Goal: Task Accomplishment & Management: Use online tool/utility

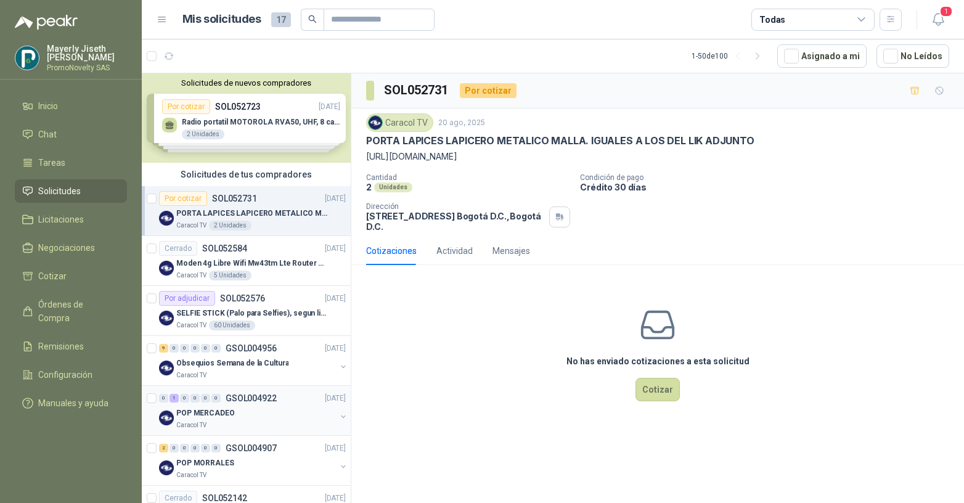
click at [206, 409] on p "POP MERCADEO" at bounding box center [205, 414] width 59 height 12
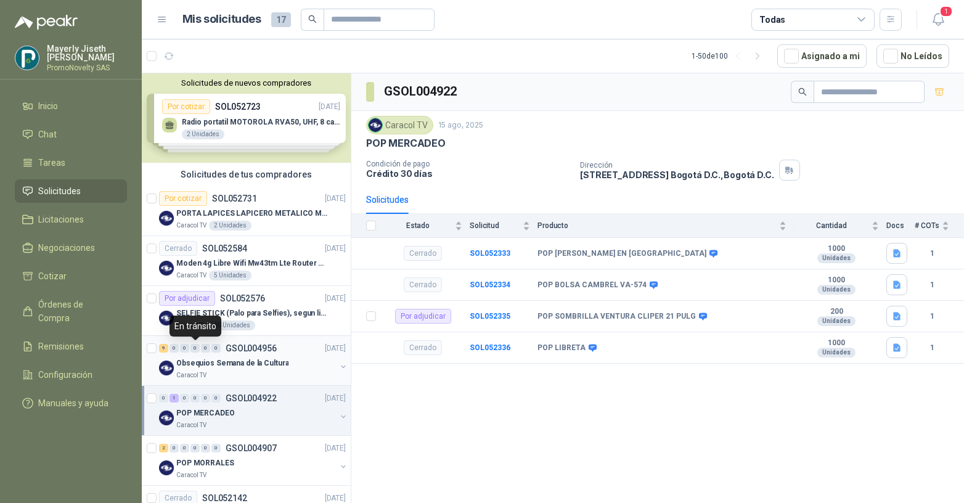
click at [194, 352] on div "0" at bounding box center [195, 348] width 9 height 9
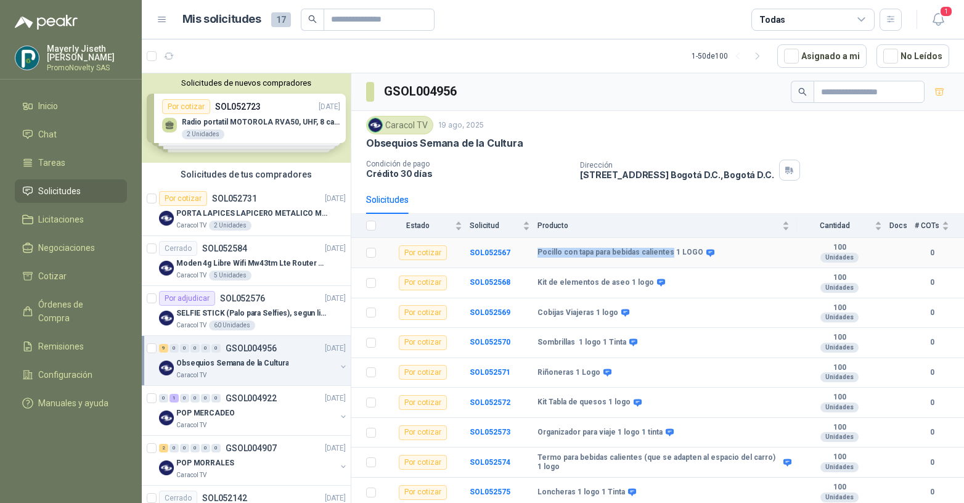
drag, startPoint x: 540, startPoint y: 254, endPoint x: 666, endPoint y: 255, distance: 126.4
click at [666, 255] on b "Pocillo con tapa para bebidas calientes 1 LOGO" at bounding box center [621, 253] width 166 height 10
copy b "Pocillo con tapa para bebidas calientes"
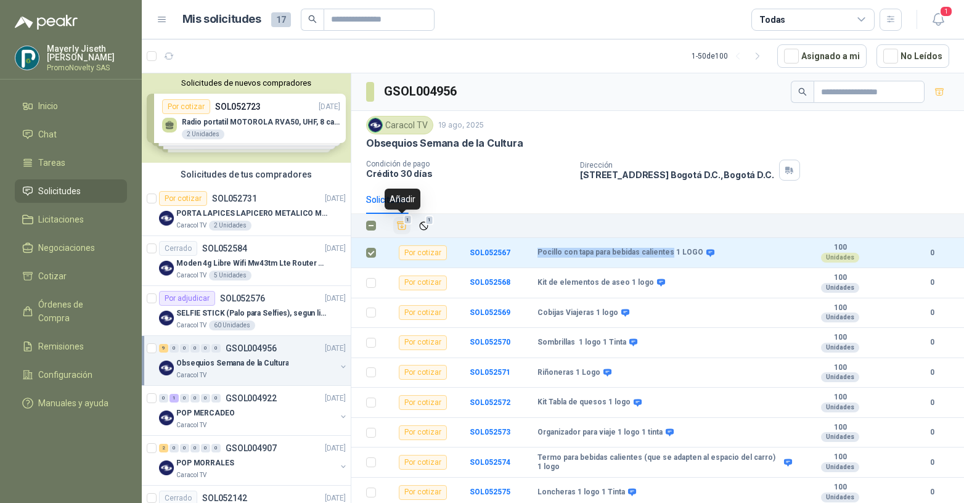
click at [404, 225] on icon "Añadir" at bounding box center [401, 225] width 11 height 11
click at [62, 272] on span "Cotizar" at bounding box center [52, 276] width 28 height 14
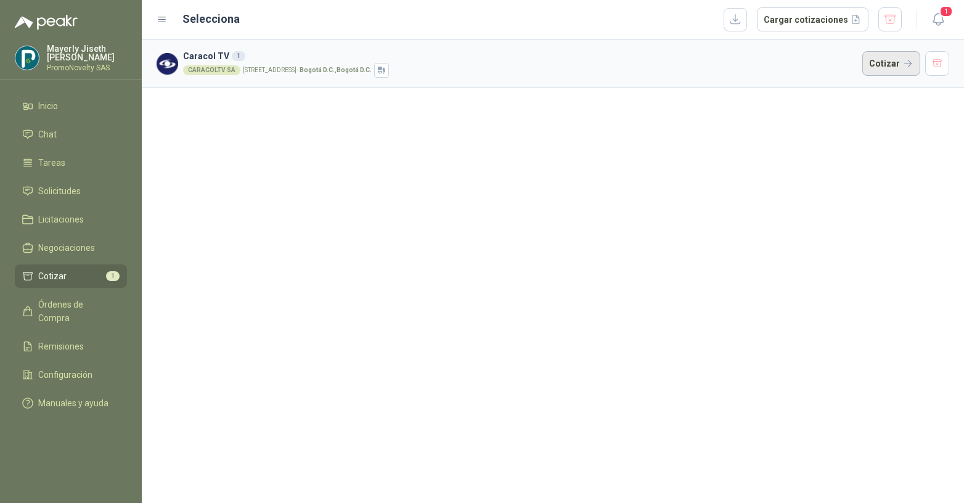
click at [912, 68] on button "Cotizar" at bounding box center [892, 63] width 58 height 25
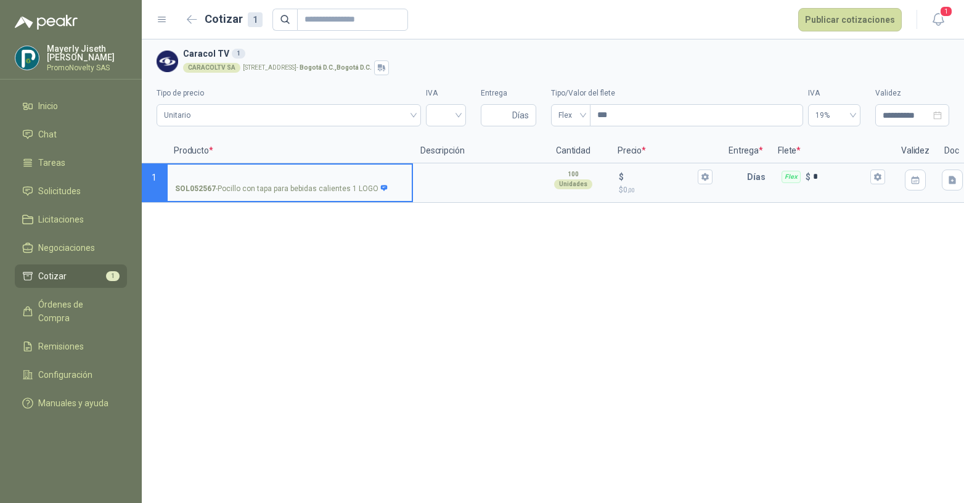
click at [467, 114] on div "**********" at bounding box center [553, 103] width 793 height 56
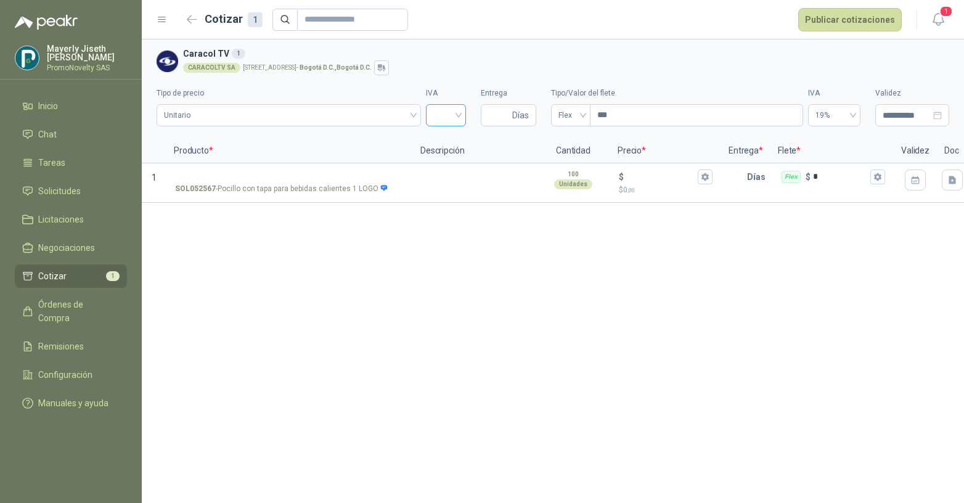
click at [459, 119] on div at bounding box center [446, 115] width 40 height 22
click at [446, 148] on div "19%" at bounding box center [445, 141] width 35 height 20
click at [499, 122] on input "Entrega" at bounding box center [499, 115] width 22 height 21
type input "*"
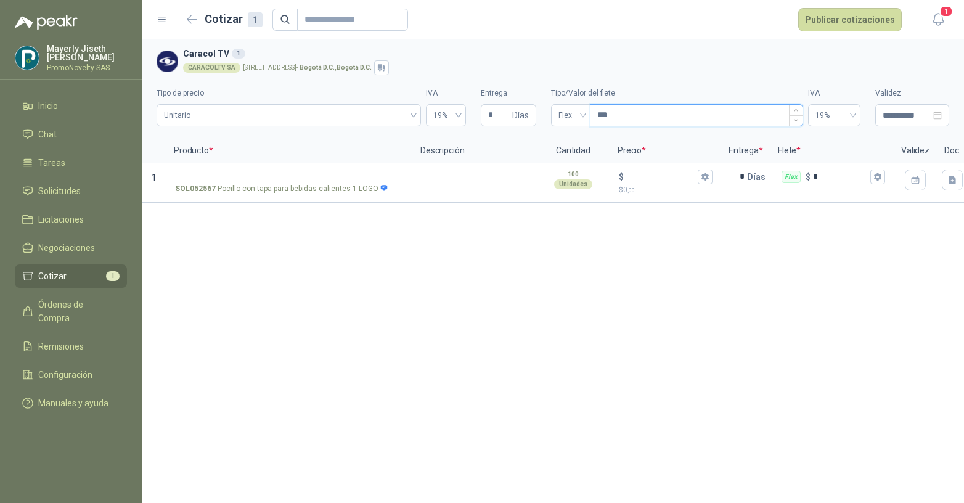
click at [625, 112] on input "***" at bounding box center [697, 115] width 212 height 21
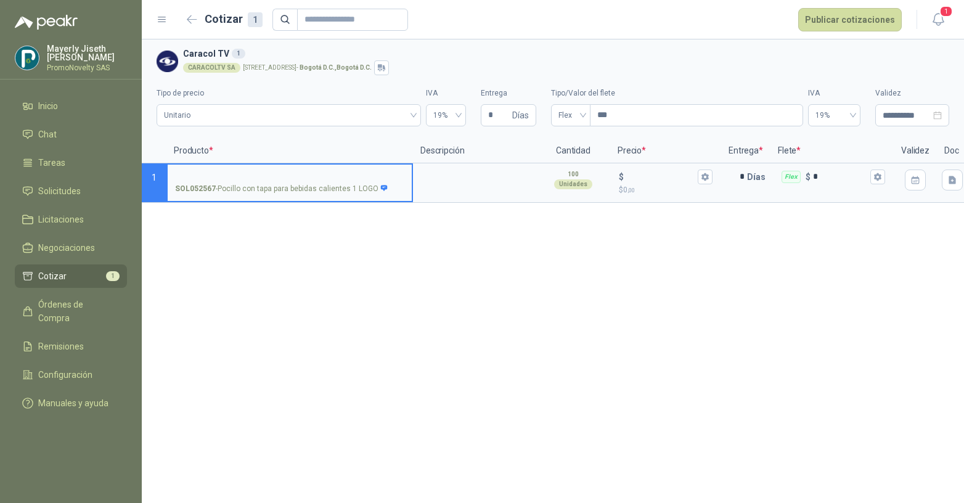
click at [313, 178] on input "SOL052567 - Pocillo con tapa para bebidas calientes 1 LOGO" at bounding box center [289, 177] width 229 height 9
click at [663, 195] on p "$ 0 ,00" at bounding box center [666, 190] width 94 height 12
click at [663, 181] on input "$ $ 0 ,00" at bounding box center [660, 176] width 69 height 9
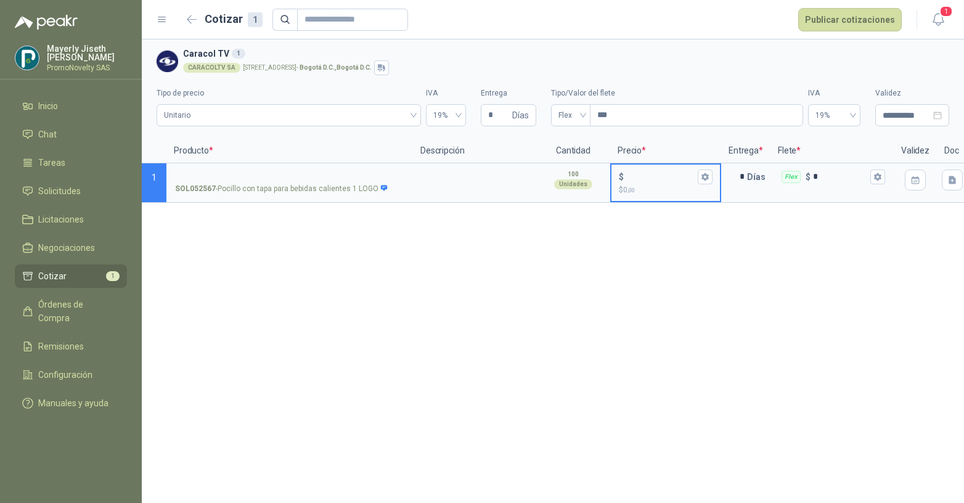
click at [661, 182] on div "$" at bounding box center [666, 177] width 94 height 15
click at [661, 181] on input "$ $ 0 ,00" at bounding box center [660, 176] width 69 height 9
type input "******"
click at [731, 187] on input "*" at bounding box center [735, 177] width 25 height 25
click at [851, 198] on div "Flex $ *" at bounding box center [832, 182] width 123 height 39
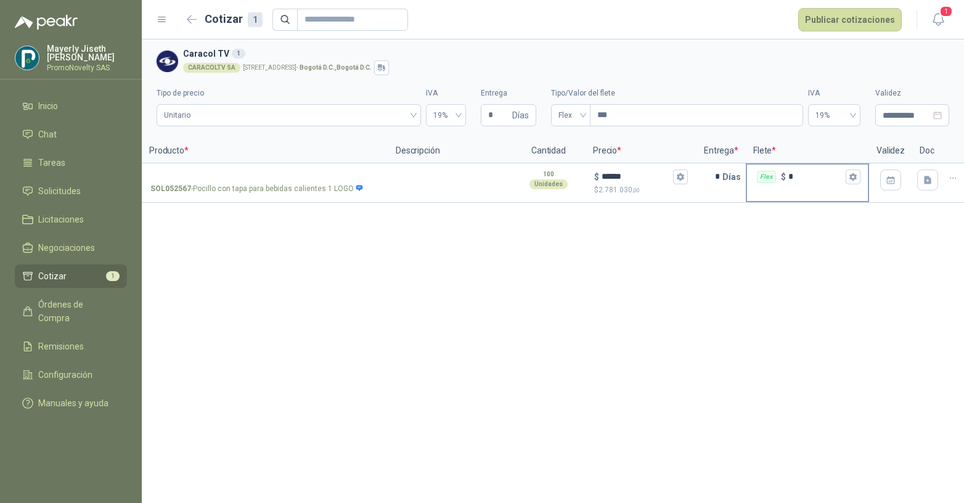
scroll to position [0, 38]
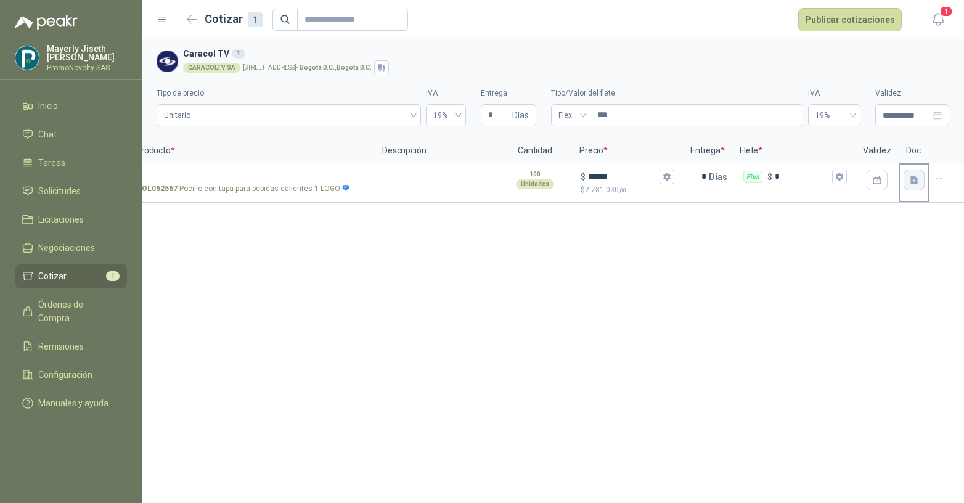
click at [915, 181] on icon "button" at bounding box center [914, 180] width 7 height 8
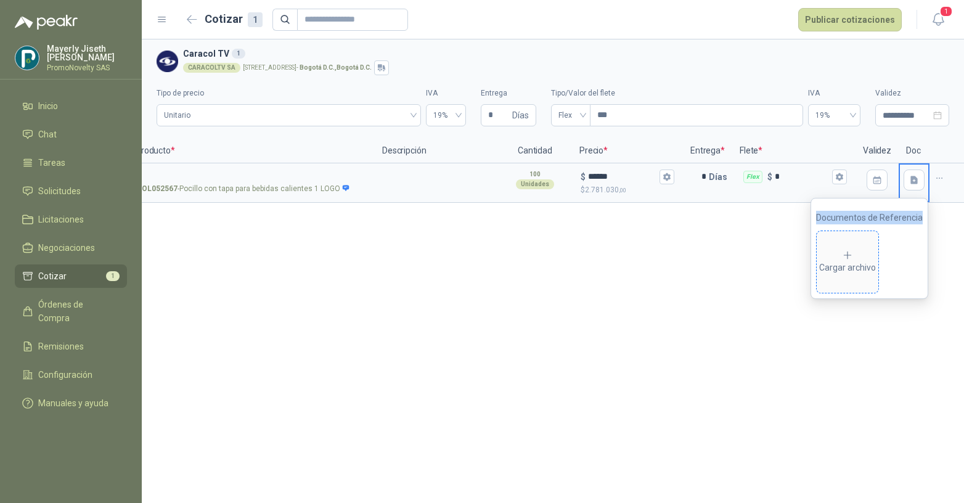
click at [850, 246] on span "Cargar archivo" at bounding box center [848, 262] width 62 height 62
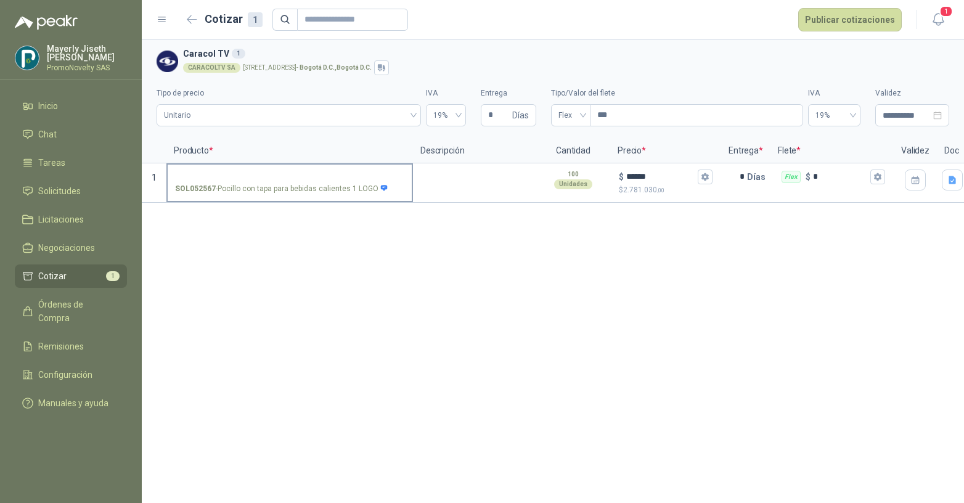
click at [247, 173] on input "SOL052567 - Pocillo con tapa para bebidas calientes 1 LOGO" at bounding box center [289, 177] width 229 height 9
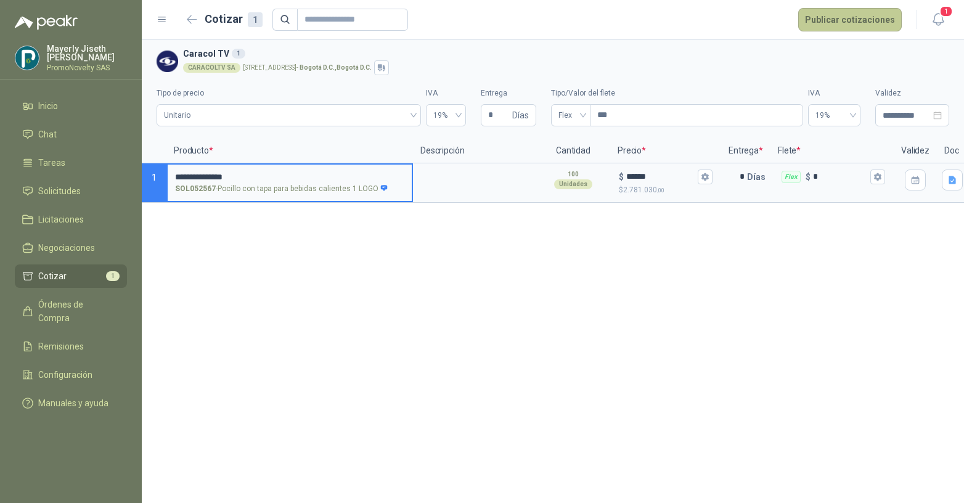
type input "**********"
click at [854, 20] on button "Publicar cotizaciones" at bounding box center [850, 19] width 104 height 23
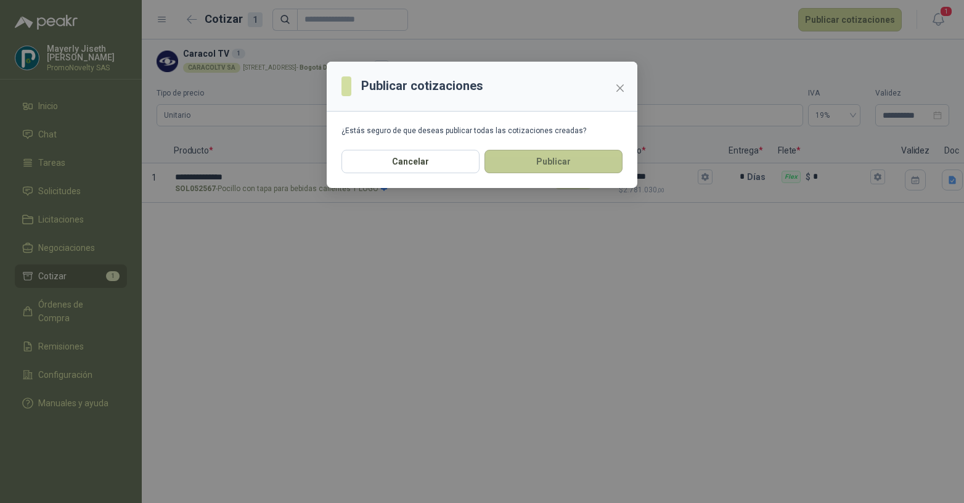
click at [590, 161] on button "Publicar" at bounding box center [554, 161] width 138 height 23
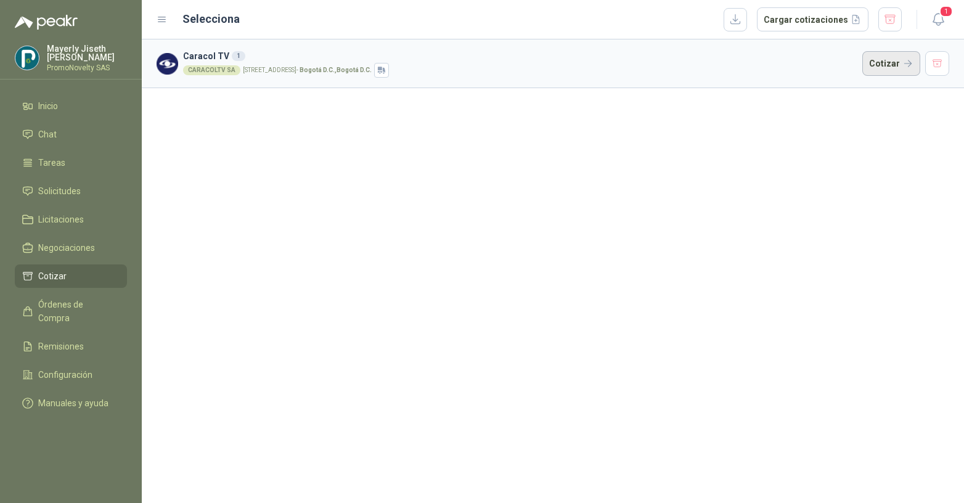
click at [899, 62] on button "Cotizar" at bounding box center [892, 63] width 58 height 25
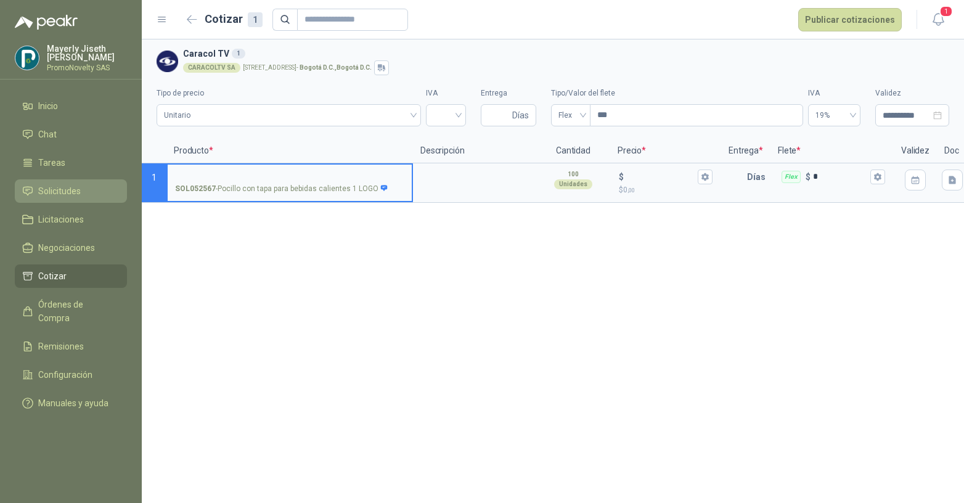
click at [61, 182] on link "Solicitudes" at bounding box center [71, 190] width 112 height 23
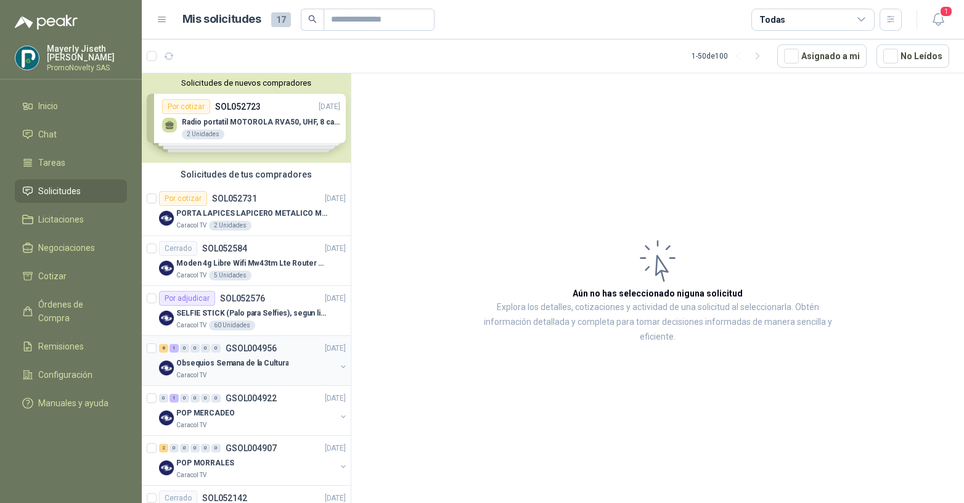
click at [253, 377] on div "Caracol TV" at bounding box center [256, 376] width 160 height 10
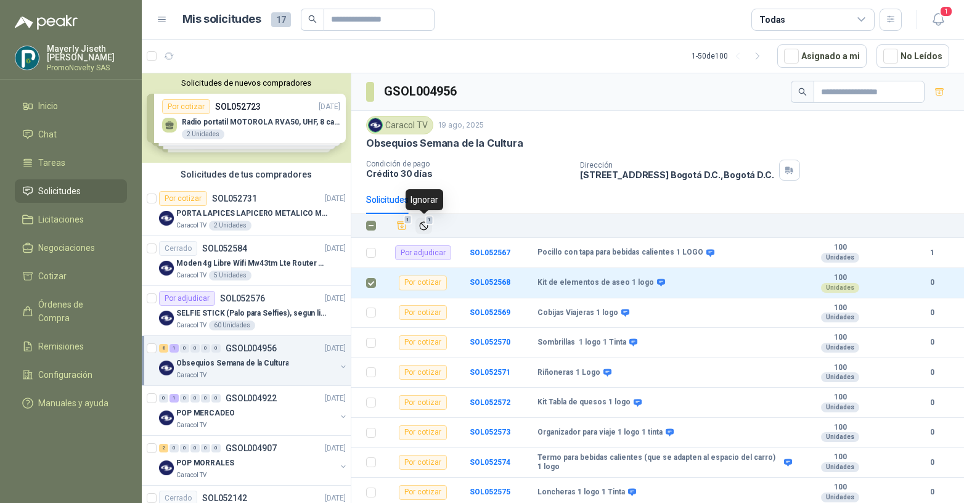
click at [427, 225] on icon "Ignorar" at bounding box center [423, 225] width 7 height 7
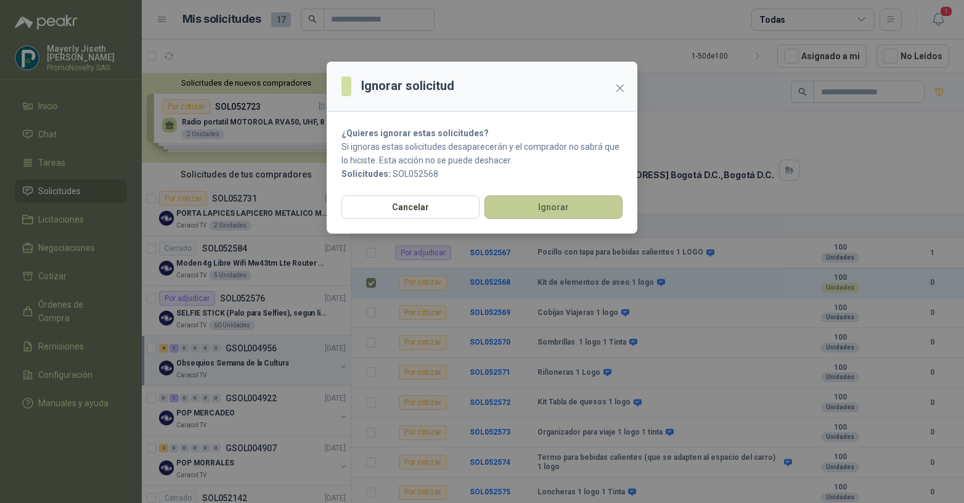
click at [547, 214] on button "Ignorar" at bounding box center [554, 206] width 138 height 23
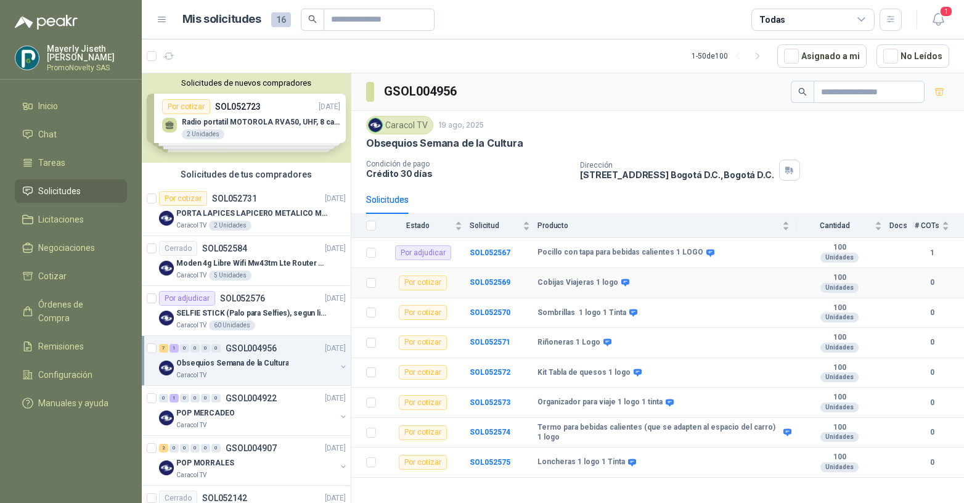
click at [565, 282] on b "Cobijas Viajeras 1 logo" at bounding box center [578, 283] width 81 height 10
click at [373, 287] on label at bounding box center [371, 283] width 10 height 14
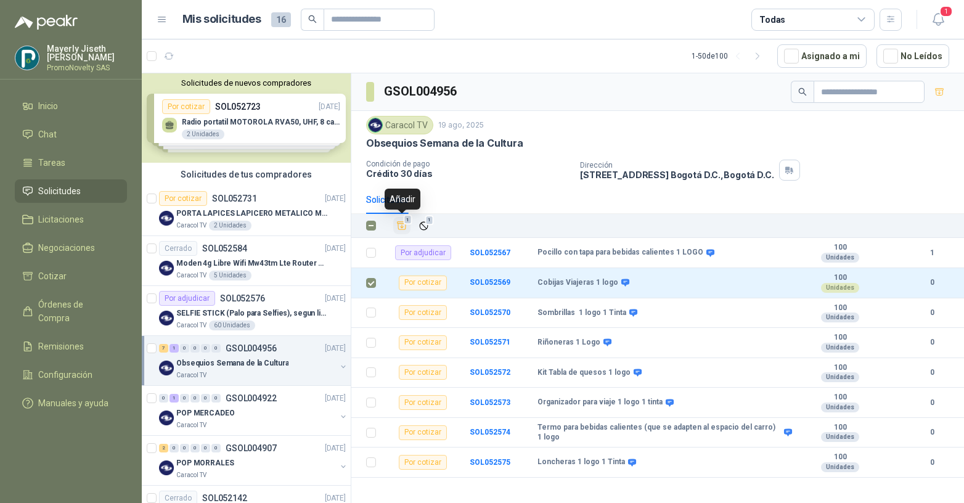
click at [401, 226] on icon "Añadir" at bounding box center [401, 225] width 11 height 11
click at [47, 274] on span "Cotizar" at bounding box center [52, 276] width 28 height 14
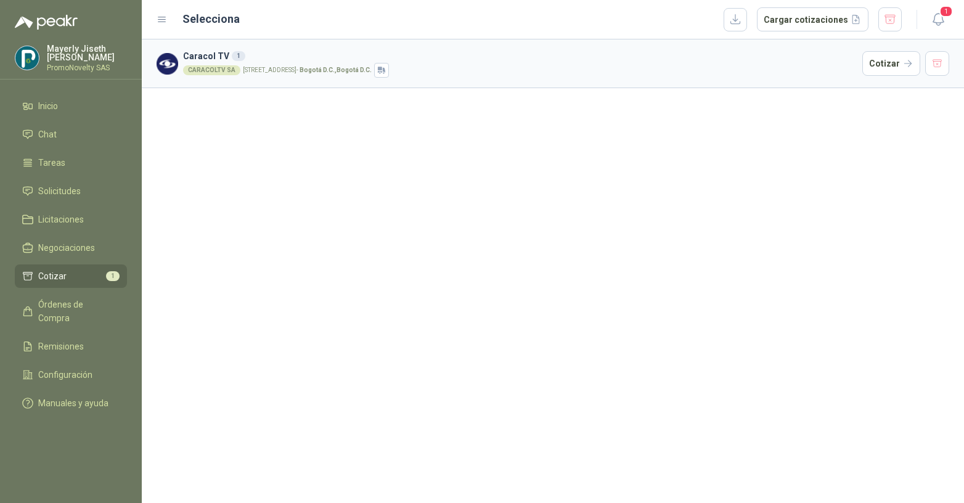
click at [297, 75] on div "CARACOLTV SA [STREET_ADDRESS] D.C. , [GEOGRAPHIC_DATA] D.C." at bounding box center [520, 70] width 674 height 15
click at [893, 64] on button "Cotizar" at bounding box center [892, 63] width 58 height 25
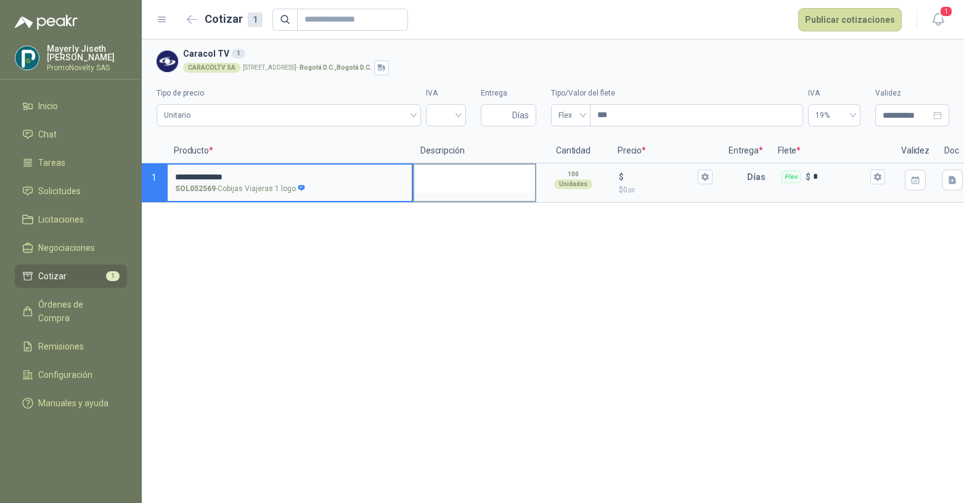
type input "**********"
click at [464, 186] on textarea at bounding box center [474, 179] width 121 height 28
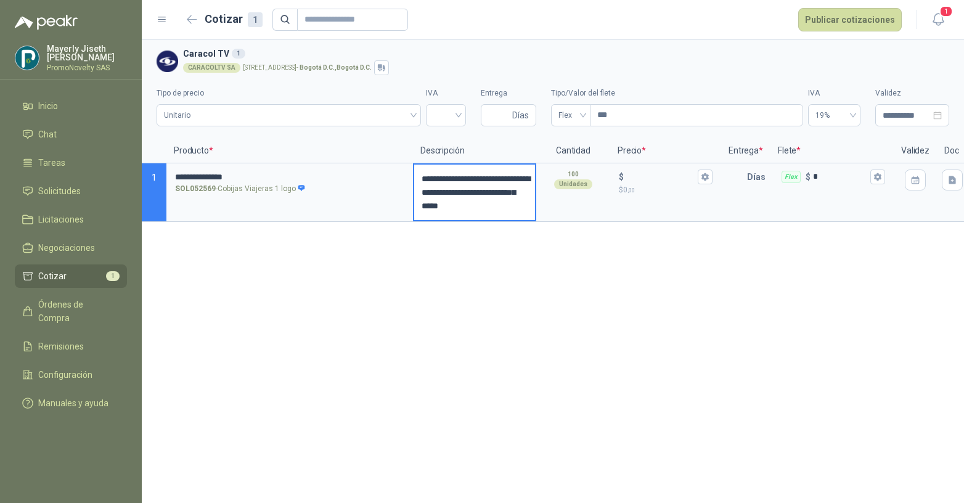
click at [503, 211] on textarea "**********" at bounding box center [474, 192] width 121 height 55
click at [470, 187] on textarea "**********" at bounding box center [474, 192] width 121 height 55
click at [496, 205] on textarea "**********" at bounding box center [474, 192] width 121 height 55
drag, startPoint x: 489, startPoint y: 207, endPoint x: 450, endPoint y: 201, distance: 39.3
click at [451, 203] on textarea "**********" at bounding box center [474, 192] width 121 height 55
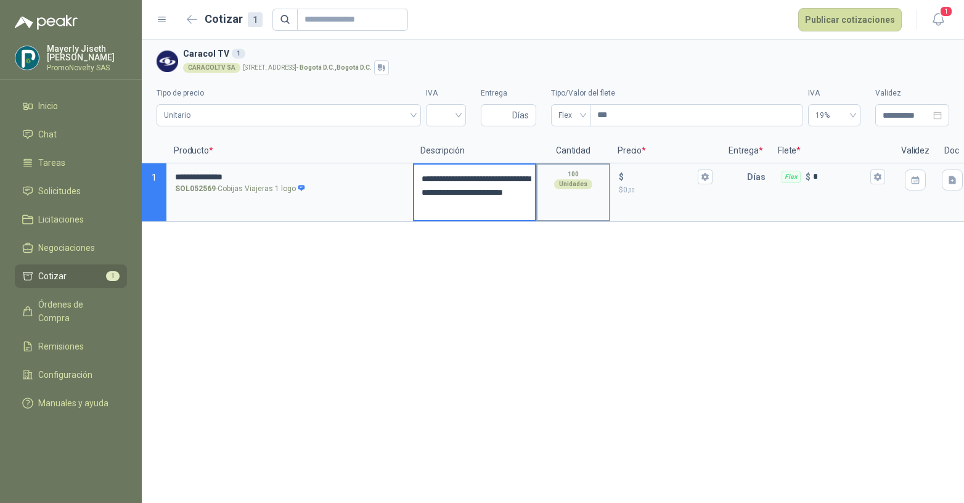
type textarea "**********"
click at [604, 212] on div "100 Unidades" at bounding box center [573, 192] width 74 height 59
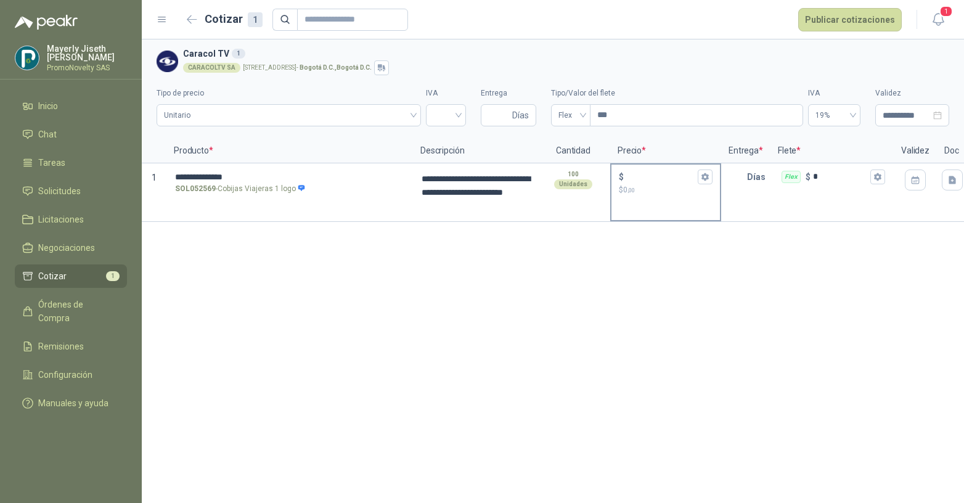
click at [675, 191] on p "$ 0 ,00" at bounding box center [666, 190] width 94 height 12
click at [675, 181] on input "$ $ 0 ,00" at bounding box center [660, 176] width 69 height 9
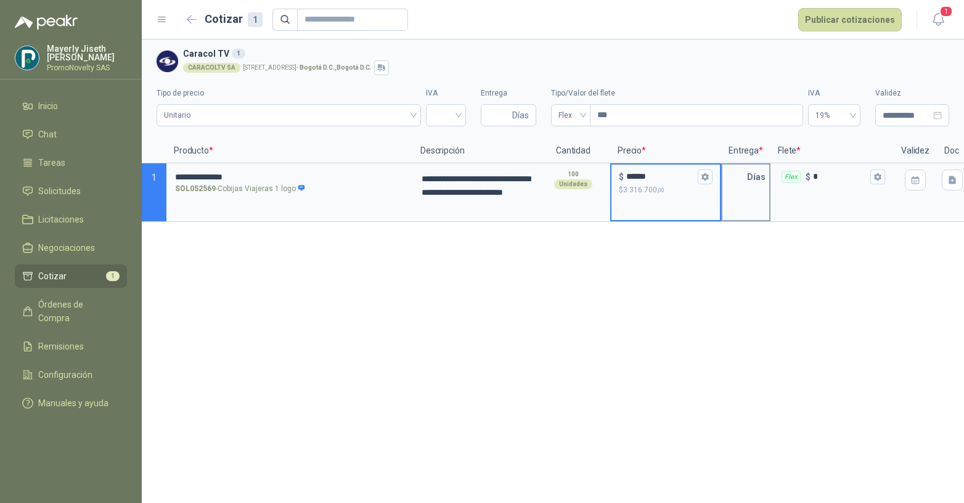
type input "******"
click at [761, 194] on div "Días" at bounding box center [745, 192] width 49 height 59
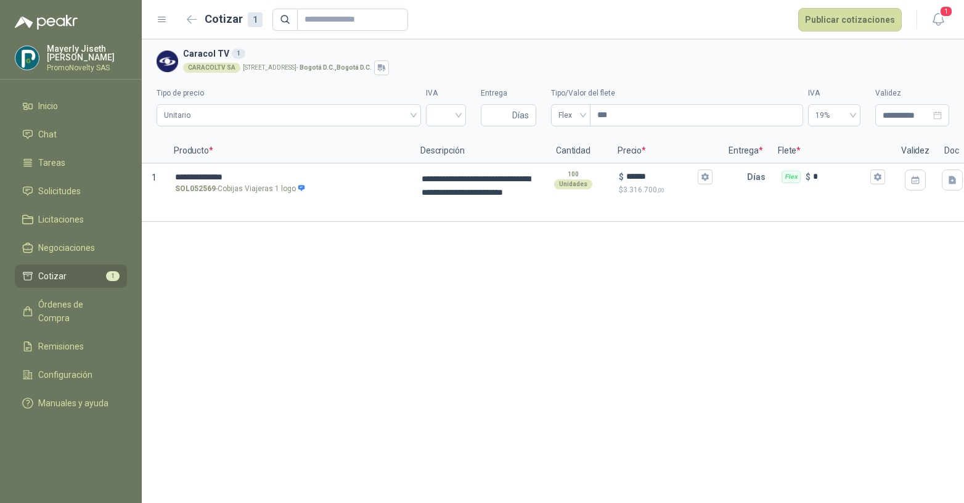
click at [723, 158] on p "Entrega *" at bounding box center [745, 151] width 49 height 25
click at [737, 167] on input "text" at bounding box center [735, 177] width 25 height 25
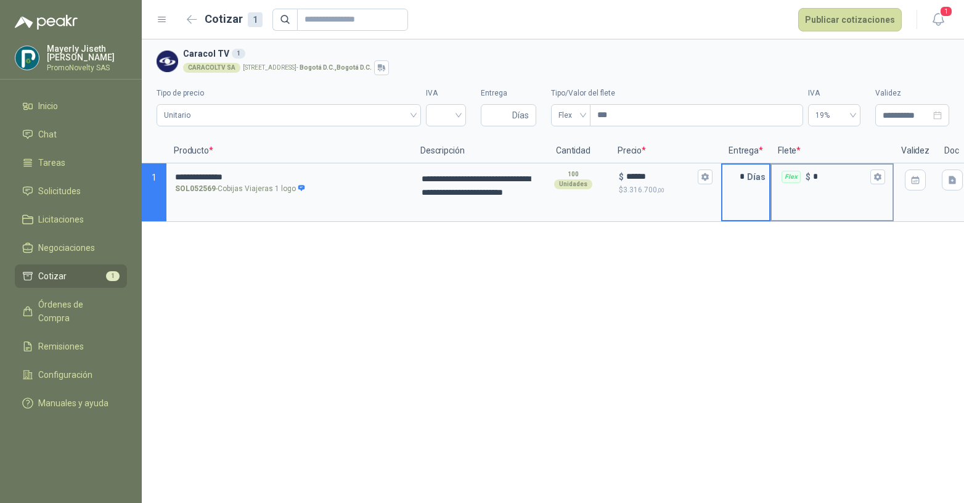
click at [818, 197] on div "Flex $ *" at bounding box center [832, 192] width 123 height 59
drag, startPoint x: 746, startPoint y: 178, endPoint x: 733, endPoint y: 173, distance: 13.9
click at [733, 173] on input "*" at bounding box center [735, 177] width 25 height 25
type input "**"
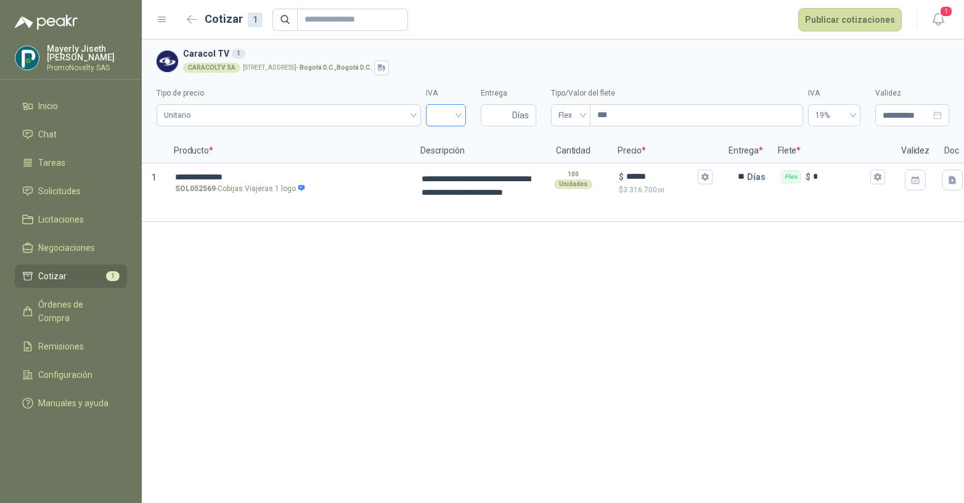
click at [446, 118] on input "search" at bounding box center [445, 114] width 25 height 18
click at [443, 142] on div "19%" at bounding box center [446, 141] width 20 height 14
click at [504, 113] on input "Entrega" at bounding box center [499, 115] width 22 height 21
type input "*"
type input "**"
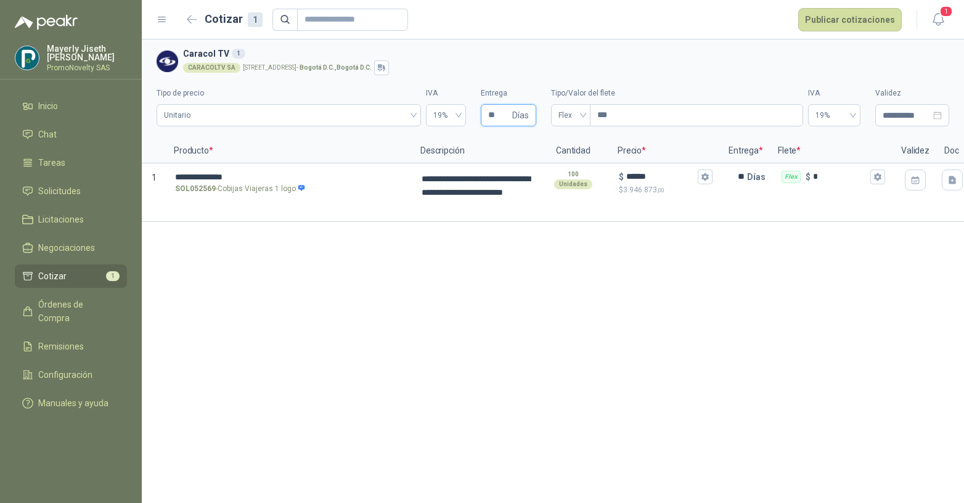
type input "**"
click at [862, 136] on section "**********" at bounding box center [553, 88] width 822 height 99
click at [950, 186] on button "button" at bounding box center [952, 180] width 21 height 21
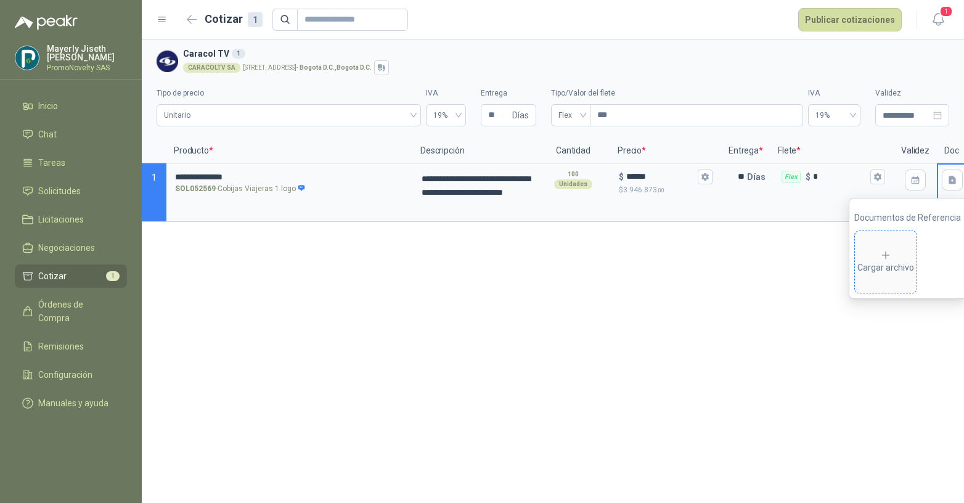
click at [888, 264] on div "Cargar archivo" at bounding box center [886, 262] width 57 height 25
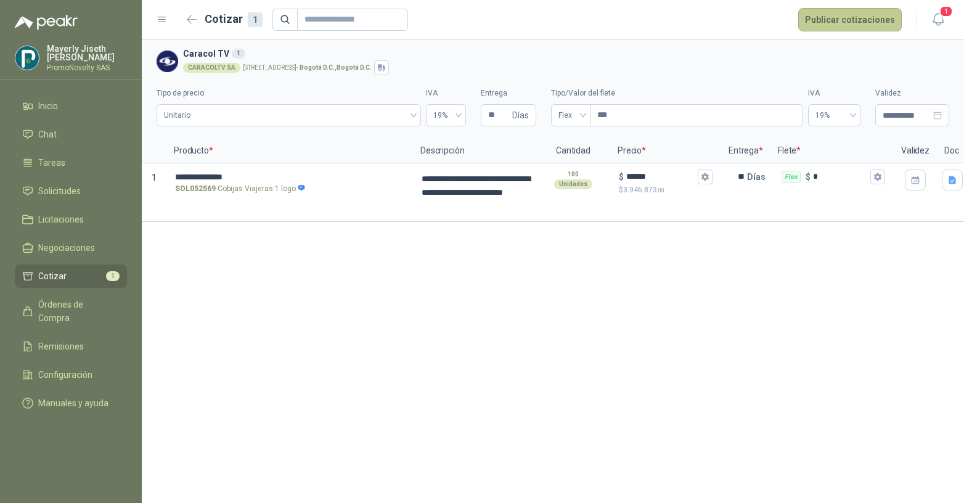
click at [872, 21] on button "Publicar cotizaciones" at bounding box center [850, 19] width 104 height 23
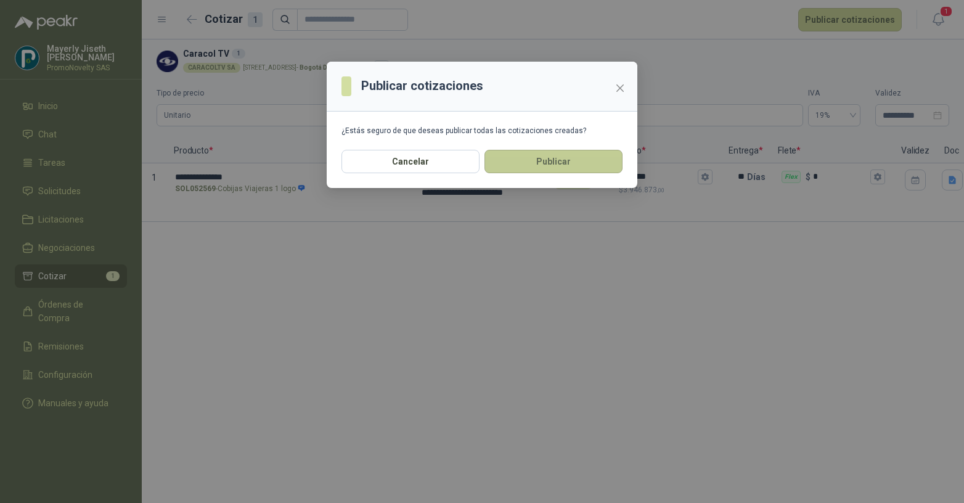
click at [613, 160] on button "Publicar" at bounding box center [554, 161] width 138 height 23
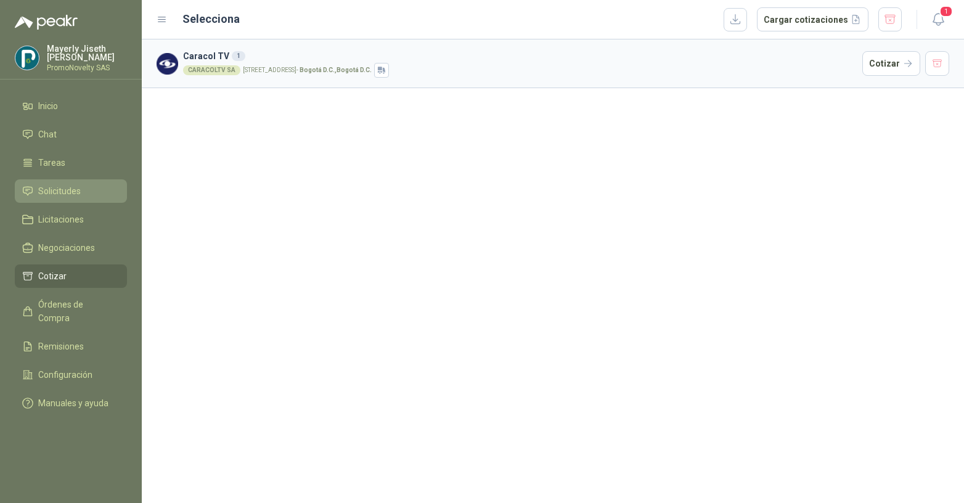
click at [73, 185] on span "Solicitudes" at bounding box center [59, 191] width 43 height 14
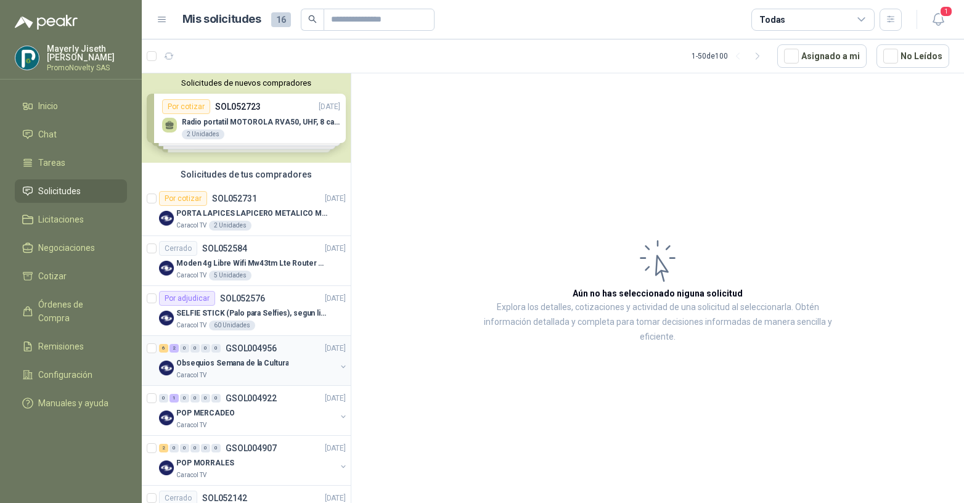
click at [200, 363] on p "Obsequios Semana de la Cultura" at bounding box center [232, 364] width 112 height 12
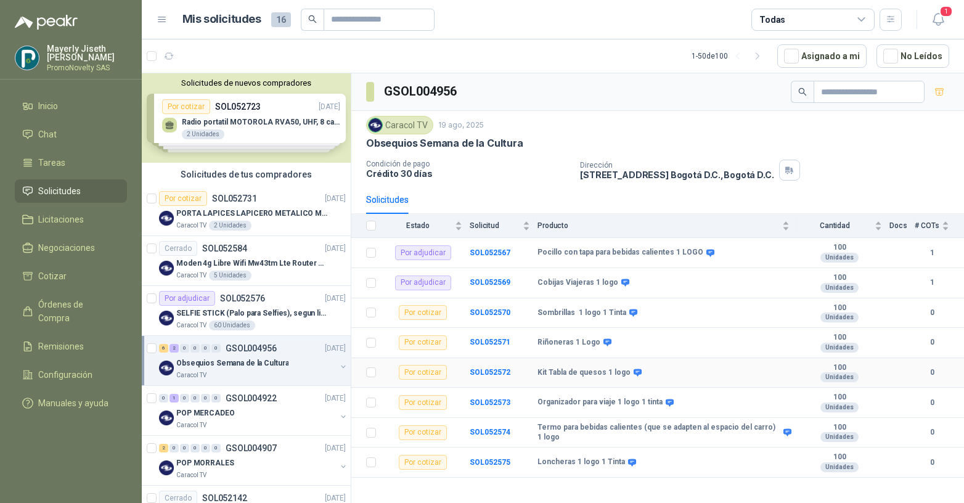
click at [560, 379] on td "Kit Tabla de quesos 1 logo" at bounding box center [668, 373] width 260 height 30
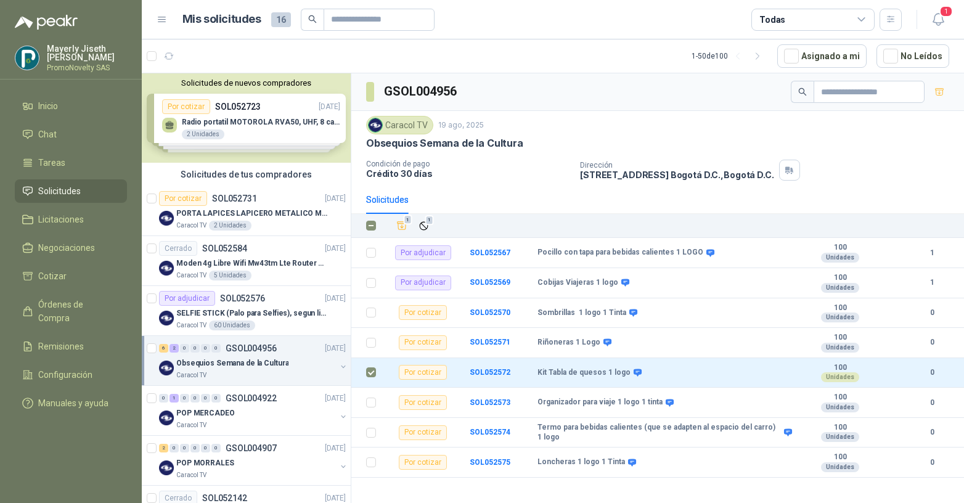
click at [390, 222] on div "1 1" at bounding box center [666, 225] width 566 height 17
click at [407, 231] on icon "Añadir" at bounding box center [401, 225] width 11 height 11
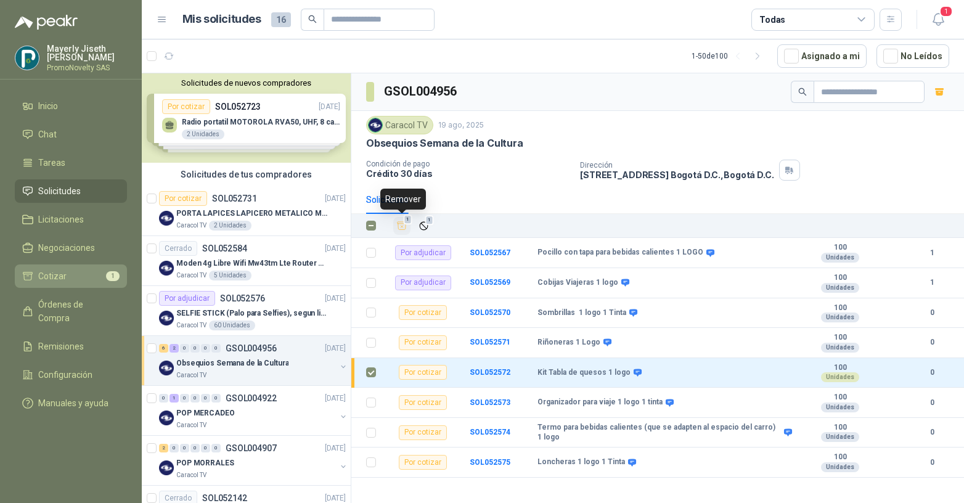
click at [93, 284] on link "Cotizar 1" at bounding box center [71, 275] width 112 height 23
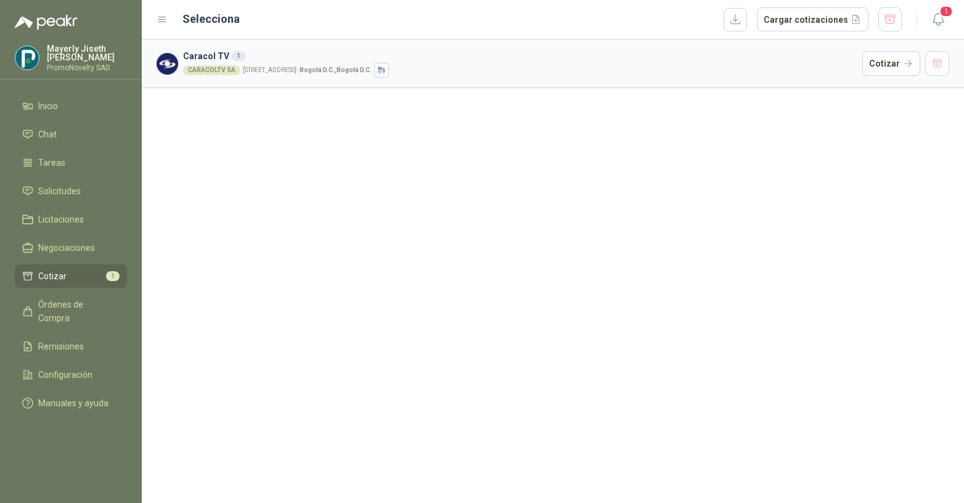
click at [319, 74] on div "CARACOLTV SA [STREET_ADDRESS] D.C. , [GEOGRAPHIC_DATA] D.C." at bounding box center [520, 70] width 674 height 15
click at [883, 69] on button "Cotizar" at bounding box center [892, 63] width 58 height 25
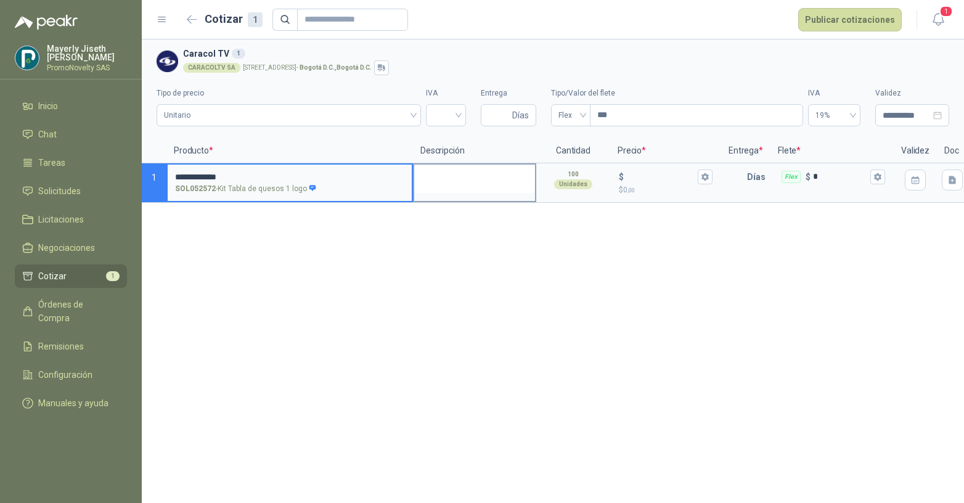
type input "**********"
click at [461, 182] on textarea at bounding box center [474, 179] width 121 height 28
drag, startPoint x: 470, startPoint y: 176, endPoint x: 407, endPoint y: 166, distance: 63.6
click at [405, 171] on section "**********" at bounding box center [553, 182] width 822 height 39
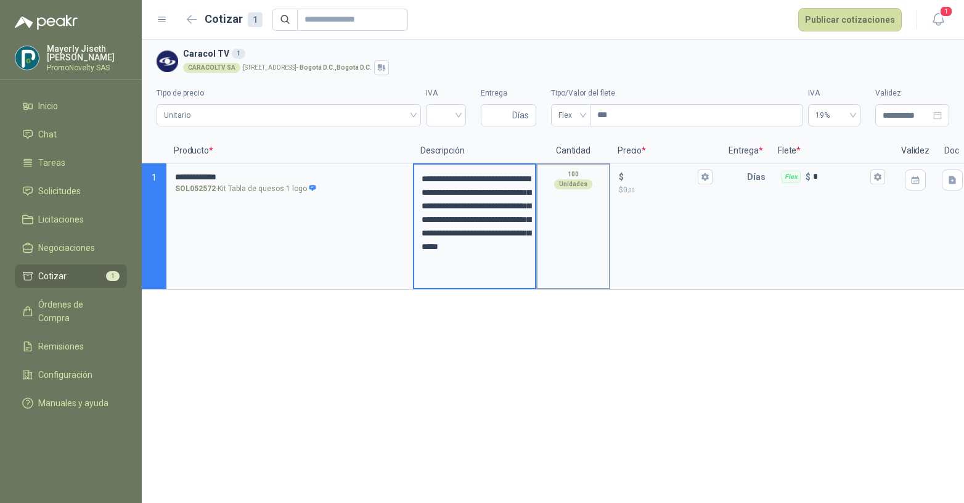
click at [594, 219] on div "100 Unidades" at bounding box center [573, 226] width 74 height 126
click at [651, 222] on div "$ $ 0 ,00" at bounding box center [665, 226] width 111 height 126
click at [686, 182] on div "$" at bounding box center [666, 177] width 94 height 15
click at [686, 181] on input "$ $ 0 ,00" at bounding box center [660, 176] width 69 height 9
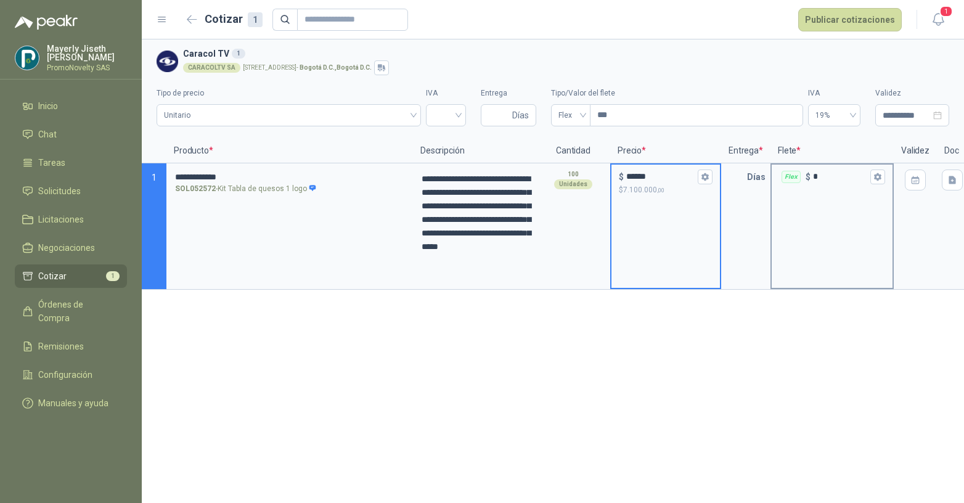
type input "******"
click at [781, 245] on div "Flex $ *" at bounding box center [832, 226] width 123 height 126
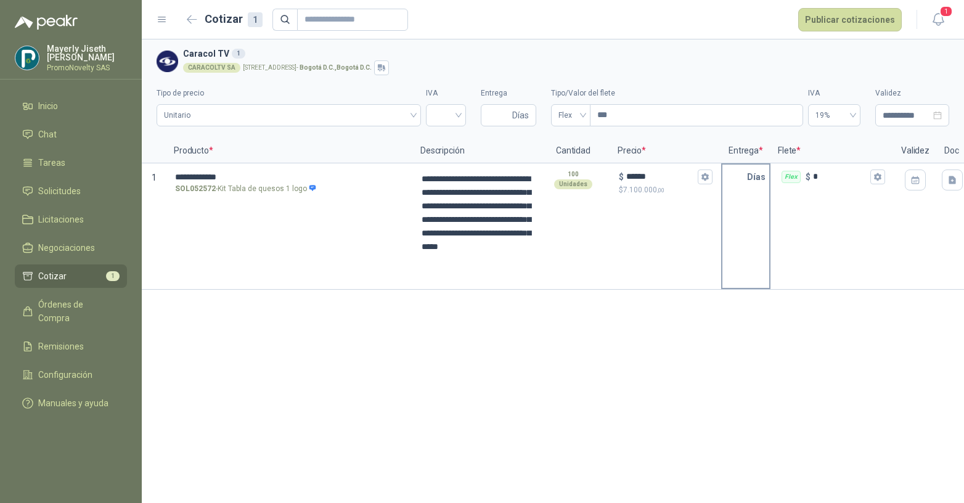
click at [723, 241] on div "Días" at bounding box center [745, 226] width 49 height 126
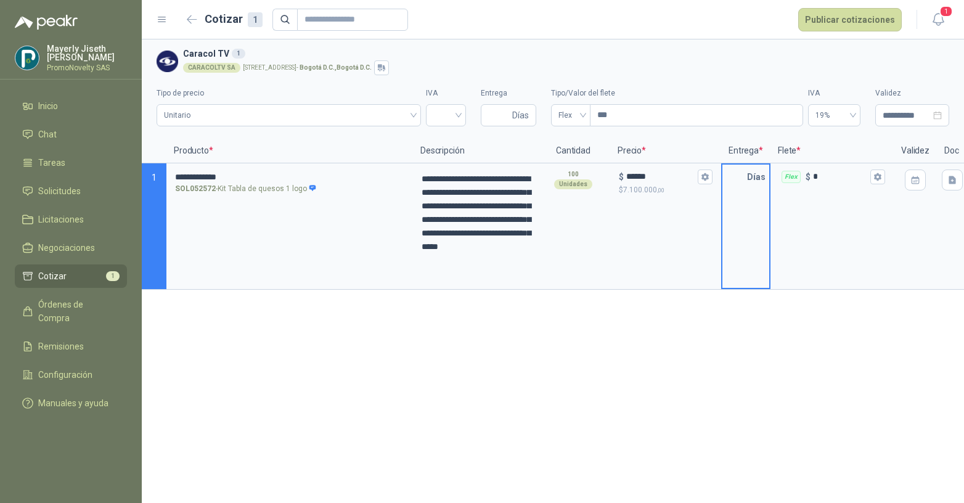
click at [740, 174] on input "text" at bounding box center [735, 177] width 25 height 25
type input "*"
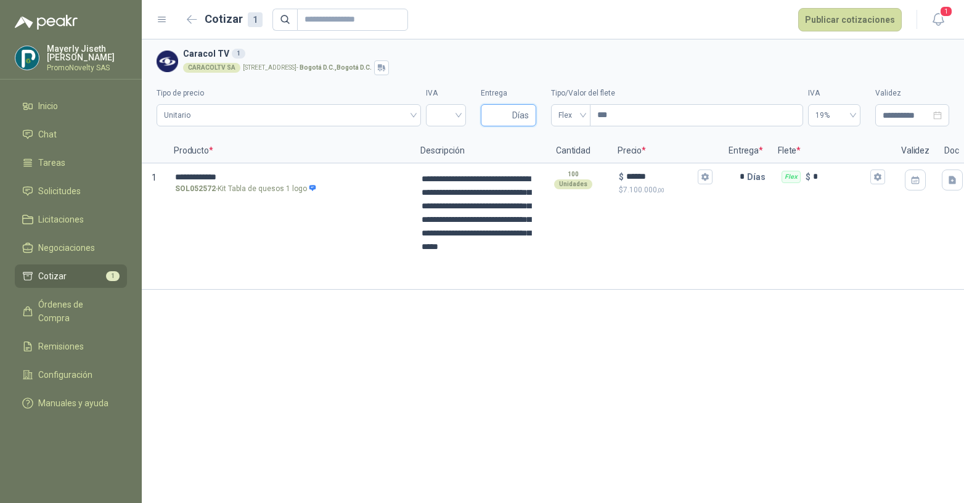
click at [498, 110] on input "Entrega" at bounding box center [499, 115] width 22 height 21
type input "*"
click at [459, 115] on div at bounding box center [446, 115] width 40 height 22
type input "*"
click at [437, 139] on div "19%" at bounding box center [446, 141] width 20 height 14
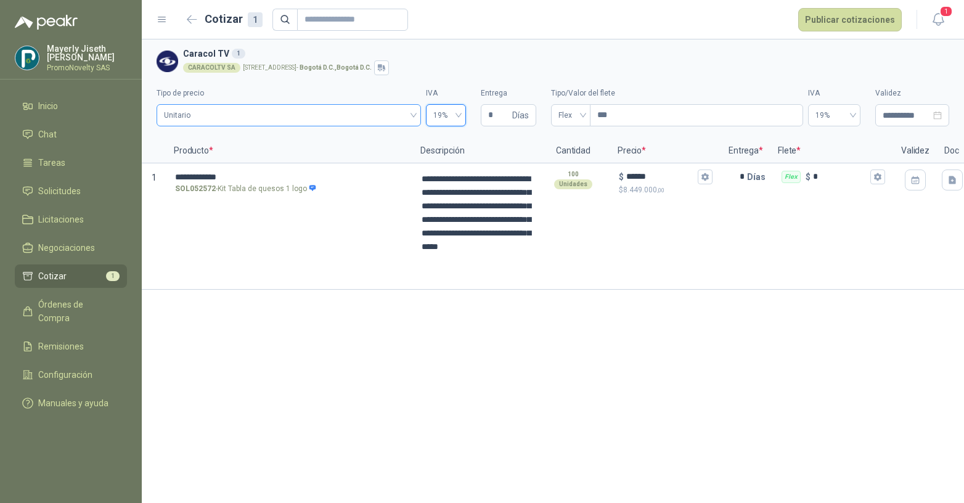
click at [371, 113] on span "Unitario" at bounding box center [289, 115] width 250 height 18
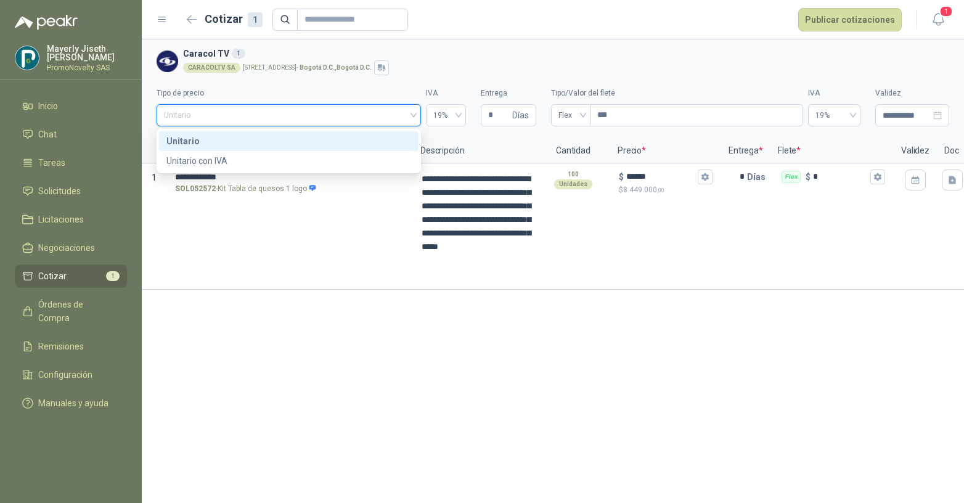
click at [316, 134] on div "Unitario" at bounding box center [288, 141] width 245 height 14
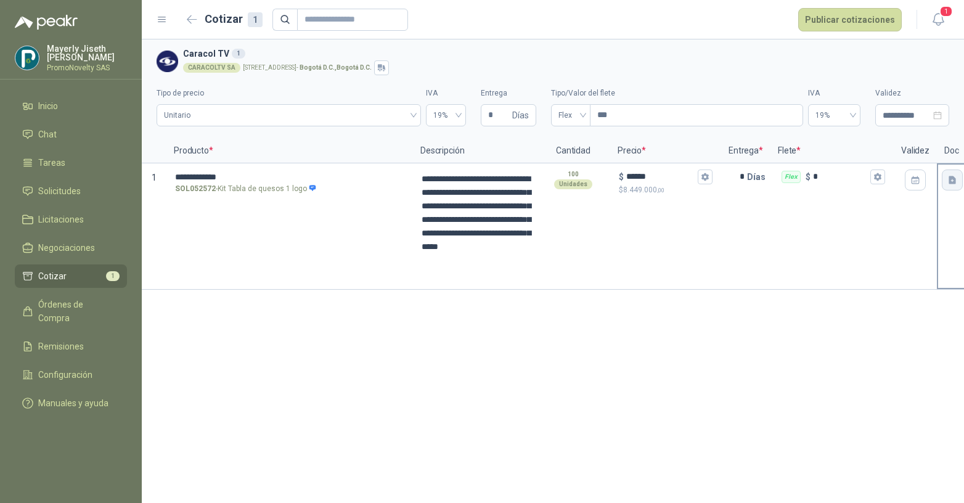
click at [950, 183] on icon "button" at bounding box center [952, 180] width 7 height 8
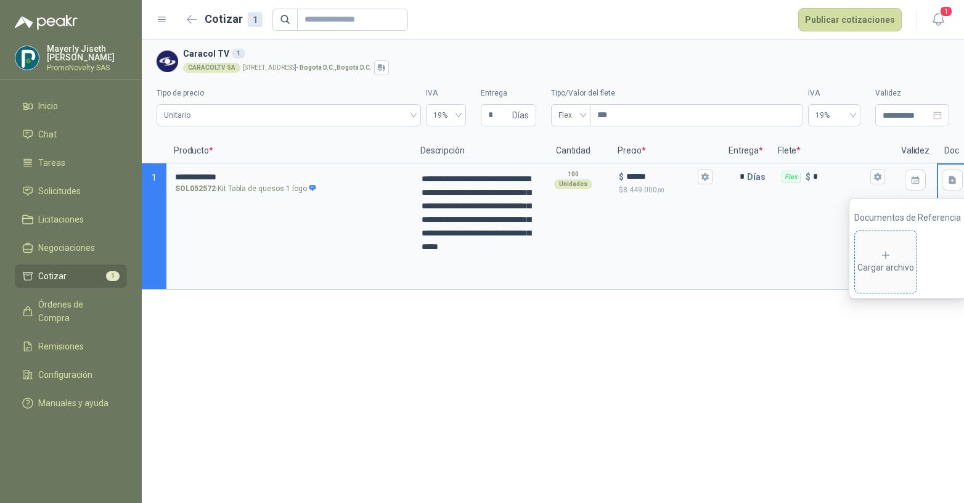
click at [914, 262] on div "Cargar archivo" at bounding box center [886, 262] width 57 height 25
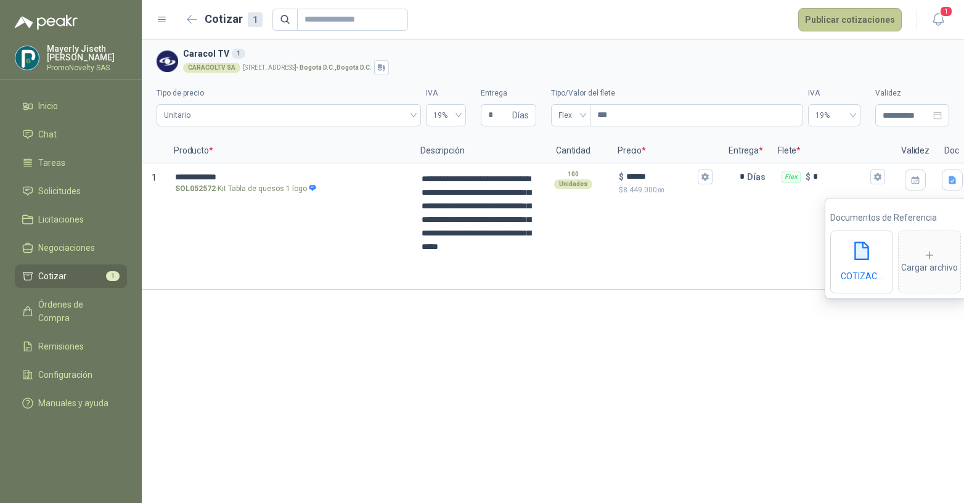
click at [829, 18] on button "Publicar cotizaciones" at bounding box center [850, 19] width 104 height 23
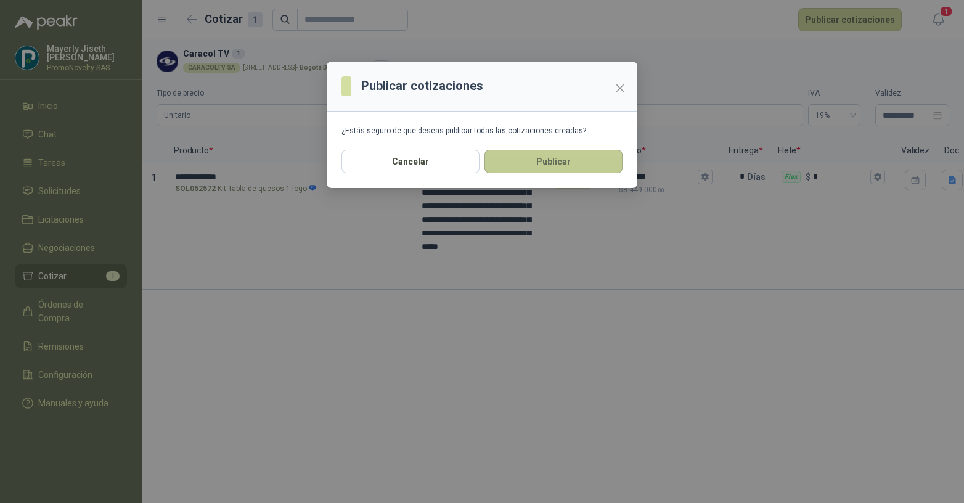
click at [570, 160] on button "Publicar" at bounding box center [554, 161] width 138 height 23
